Goal: Information Seeking & Learning: Learn about a topic

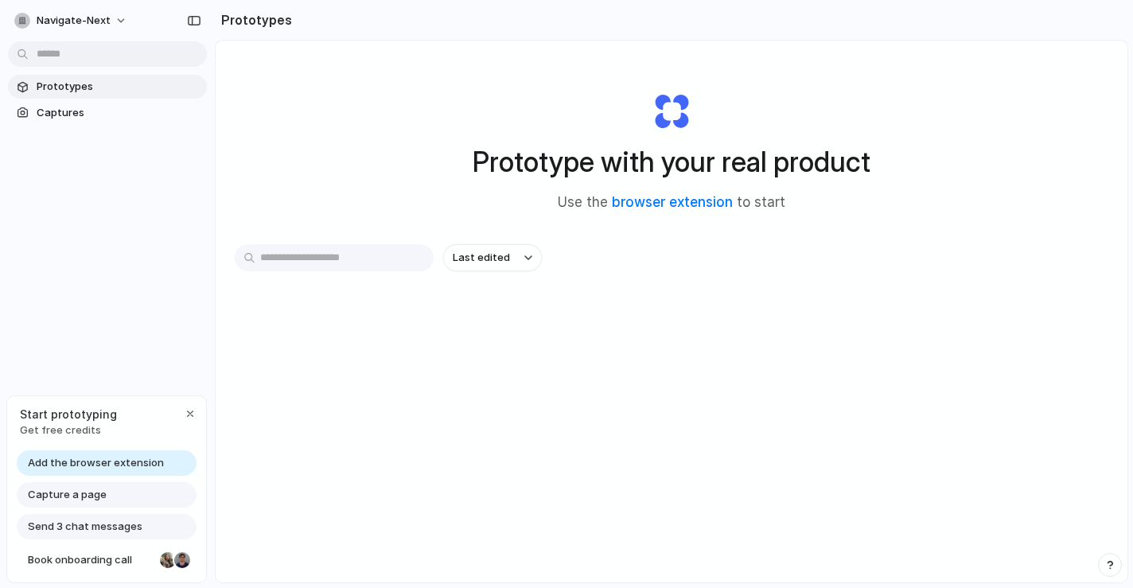
click at [372, 270] on input "text" at bounding box center [334, 257] width 199 height 27
click at [60, 115] on span "Captures" at bounding box center [119, 113] width 164 height 16
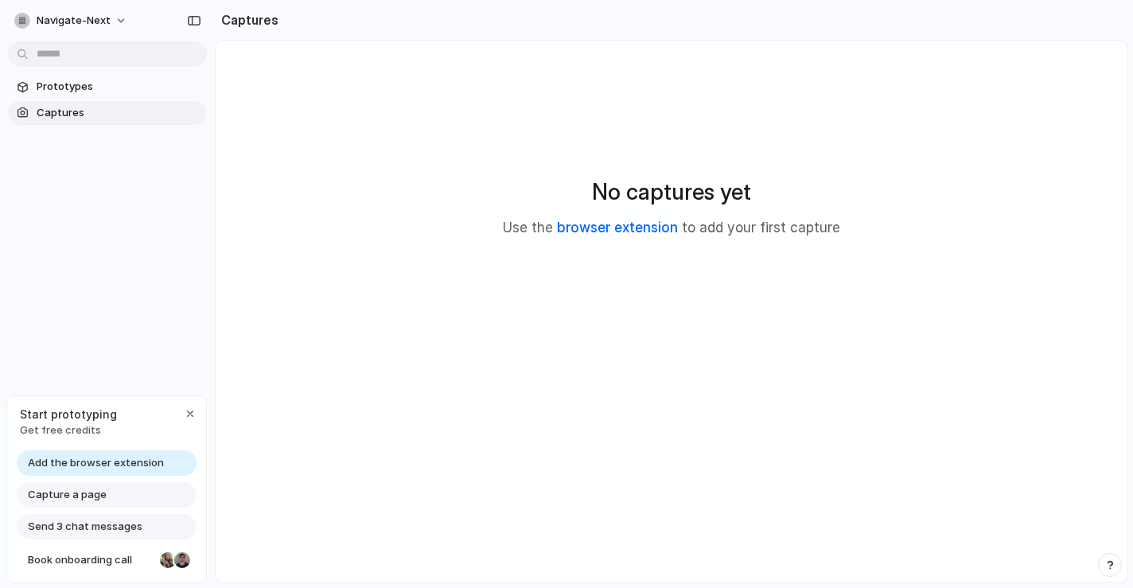
click at [645, 228] on link "browser extension" at bounding box center [617, 228] width 121 height 16
